Goal: Navigation & Orientation: Find specific page/section

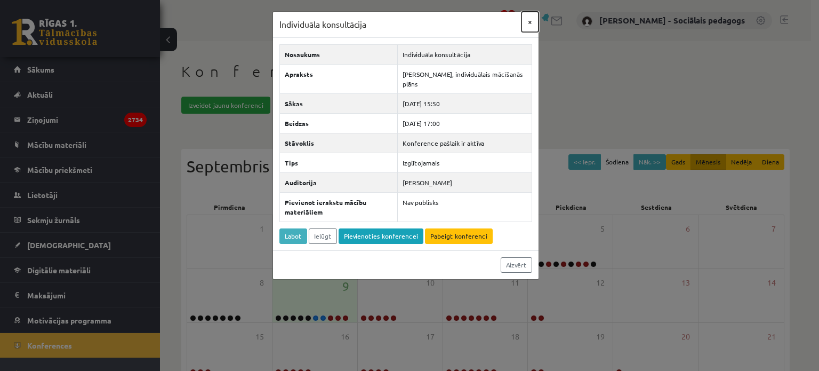
click at [530, 21] on button "×" at bounding box center [530, 22] width 17 height 20
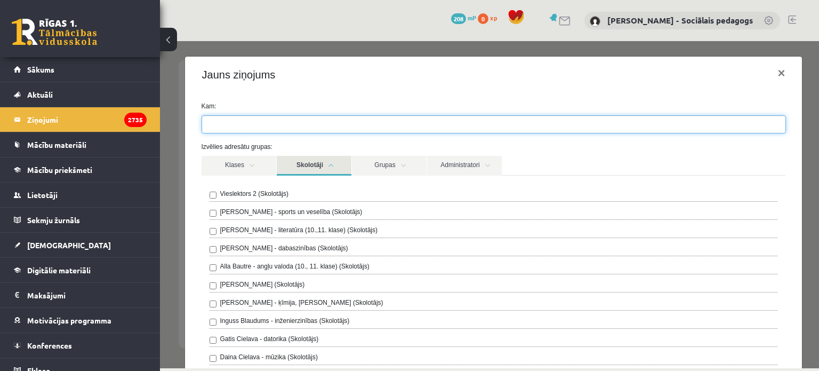
scroll to position [462, 0]
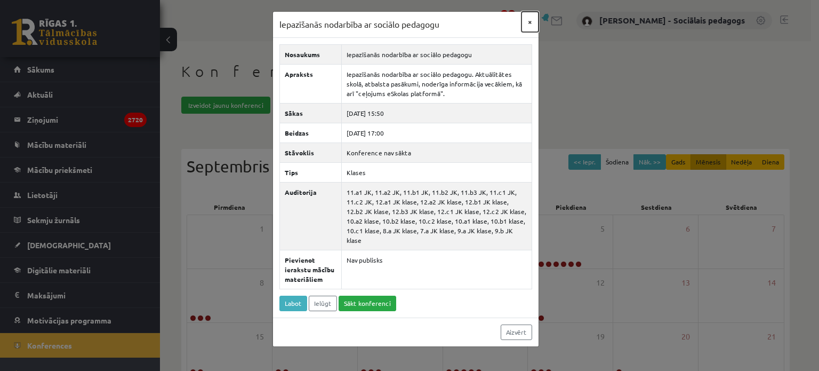
click at [531, 22] on button "×" at bounding box center [530, 22] width 17 height 20
